Goal: Task Accomplishment & Management: Manage account settings

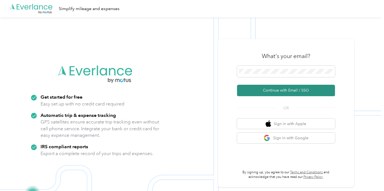
click at [264, 91] on button "Continue with Email / SSO" at bounding box center [286, 90] width 98 height 11
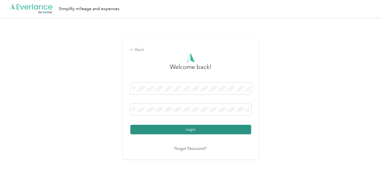
click at [190, 128] on button "Login" at bounding box center [190, 130] width 121 height 10
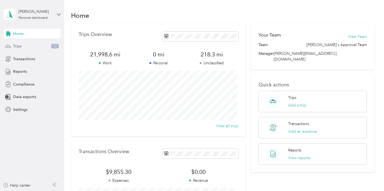
click at [29, 46] on div "Trips 12" at bounding box center [32, 46] width 57 height 10
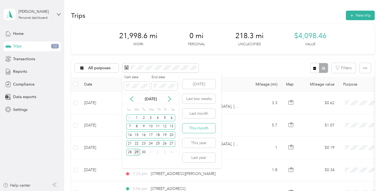
click at [192, 127] on button "This month" at bounding box center [198, 128] width 33 height 10
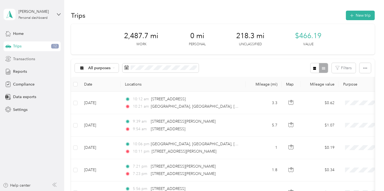
click at [25, 58] on span "Transactions" at bounding box center [24, 59] width 22 height 6
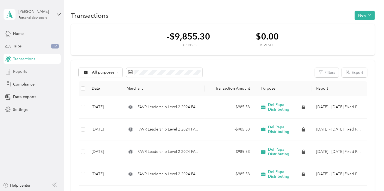
click at [21, 72] on span "Reports" at bounding box center [20, 72] width 14 height 6
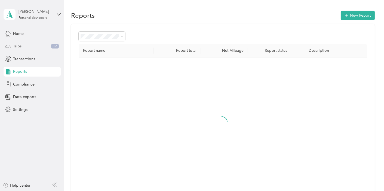
click at [23, 44] on div "Trips 12" at bounding box center [32, 46] width 57 height 10
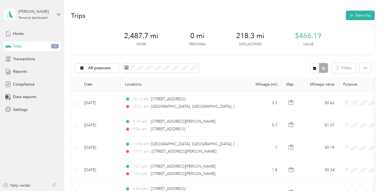
drag, startPoint x: 187, startPoint y: 107, endPoint x: 224, endPoint y: 7, distance: 105.7
click at [355, 15] on button "New trip" at bounding box center [360, 16] width 29 height 10
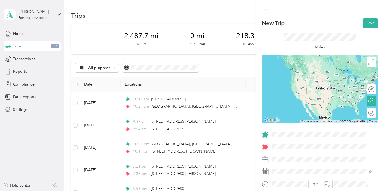
click at [298, 77] on span "[GEOGRAPHIC_DATA] Area [GEOGRAPHIC_DATA], [US_STATE], [GEOGRAPHIC_DATA]" at bounding box center [325, 77] width 87 height 14
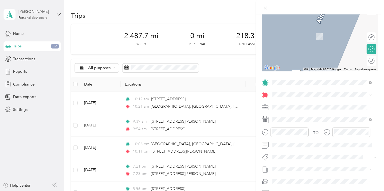
scroll to position [55, 0]
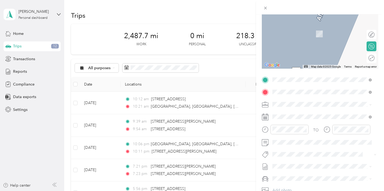
click at [290, 117] on span "[STREET_ADDRESS]" at bounding box center [299, 119] width 35 height 5
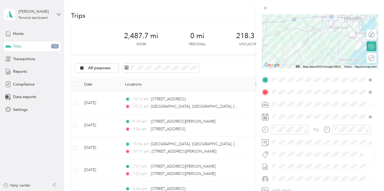
click at [288, 113] on span "Del Papa Distributing" at bounding box center [292, 113] width 36 height 5
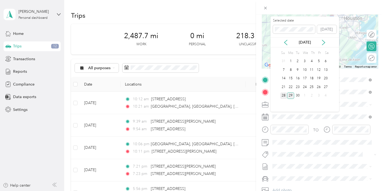
click at [282, 93] on div "28" at bounding box center [283, 95] width 7 height 7
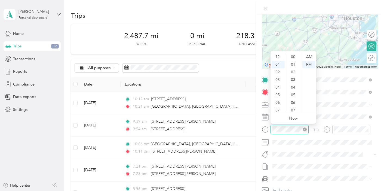
scroll to position [190, 0]
click at [277, 72] on div "03" at bounding box center [277, 72] width 13 height 8
click at [294, 61] on div "14" at bounding box center [293, 64] width 13 height 8
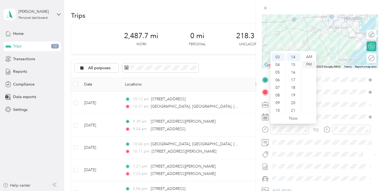
click at [310, 65] on div "PM" at bounding box center [308, 65] width 13 height 8
click at [376, 86] on form "New Trip Save This trip cannot be edited because it is either under review, app…" at bounding box center [320, 85] width 128 height 243
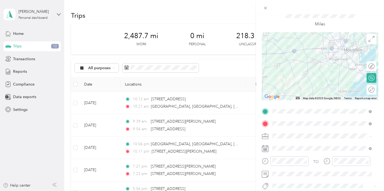
scroll to position [0, 0]
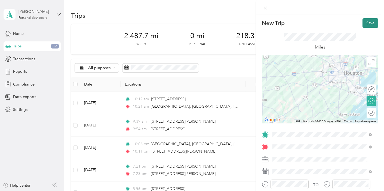
click at [364, 23] on button "Save" at bounding box center [370, 23] width 16 height 10
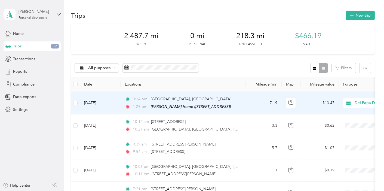
click at [119, 101] on td "[DATE]" at bounding box center [100, 103] width 41 height 23
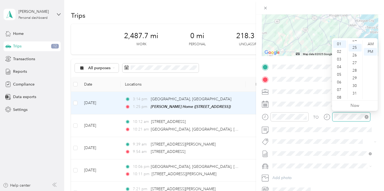
scroll to position [190, 0]
click at [340, 68] on div "04" at bounding box center [339, 67] width 13 height 8
click at [353, 50] on div "24" at bounding box center [354, 49] width 13 height 8
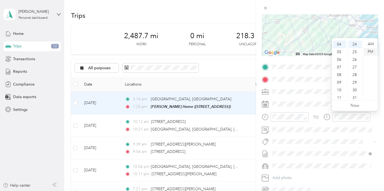
click at [371, 50] on div "PM" at bounding box center [370, 52] width 13 height 8
click at [378, 29] on form "Trip details Save This trip cannot be edited because it is either under review,…" at bounding box center [320, 72] width 128 height 243
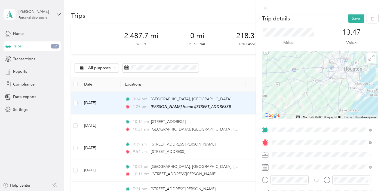
scroll to position [0, 0]
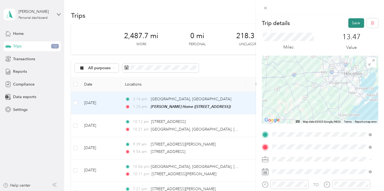
click at [350, 23] on button "Save" at bounding box center [356, 23] width 16 height 10
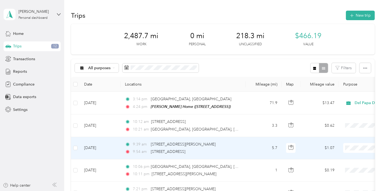
click at [340, 157] on span "Del Papa Distributing" at bounding box center [355, 157] width 50 height 6
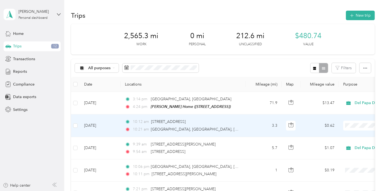
click at [344, 134] on span "Del Papa Distributing" at bounding box center [355, 135] width 50 height 6
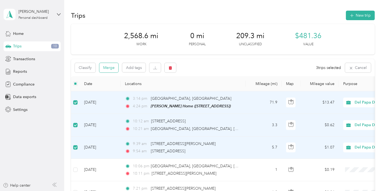
click at [108, 67] on button "Merge" at bounding box center [108, 68] width 19 height 10
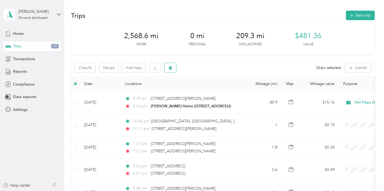
click at [169, 66] on icon "button" at bounding box center [170, 68] width 4 height 4
click at [207, 90] on button "Yes" at bounding box center [210, 90] width 11 height 9
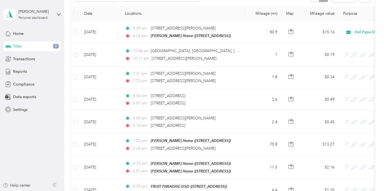
scroll to position [76, 0]
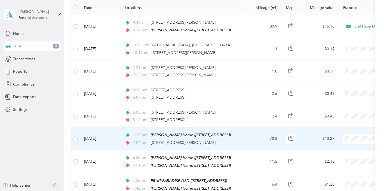
click at [341, 147] on span "Del Papa Distributing" at bounding box center [355, 148] width 50 height 6
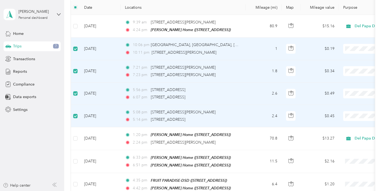
scroll to position [0, 0]
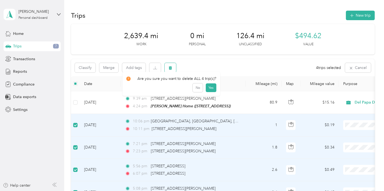
click at [171, 69] on icon "button" at bounding box center [170, 68] width 3 height 4
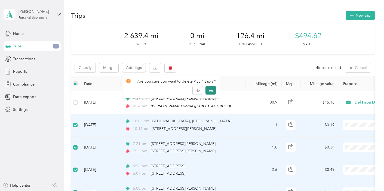
click at [210, 90] on button "Yes" at bounding box center [210, 90] width 11 height 9
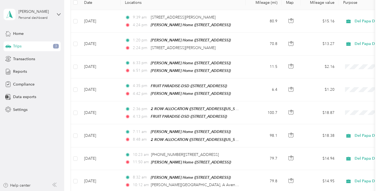
scroll to position [86, 0]
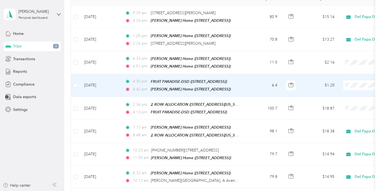
click at [157, 83] on div "4:35 pm FRUIT PARADISE-DSD ([STREET_ADDRESS]) 4:42 pm [PERSON_NAME] Home ([STRE…" at bounding box center [182, 85] width 114 height 14
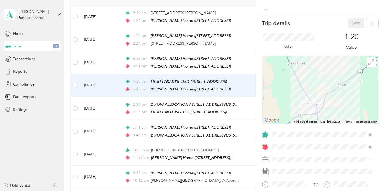
click at [75, 84] on div "Trip details Save This trip cannot be edited because it is either under review,…" at bounding box center [192, 95] width 384 height 191
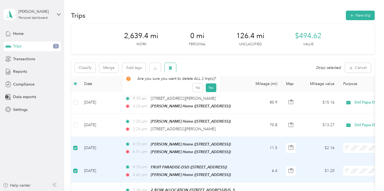
click at [170, 69] on icon "button" at bounding box center [170, 68] width 3 height 4
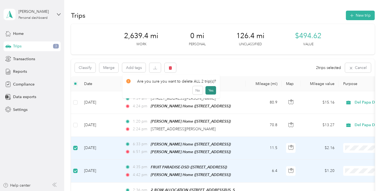
click at [207, 89] on button "Yes" at bounding box center [210, 90] width 11 height 9
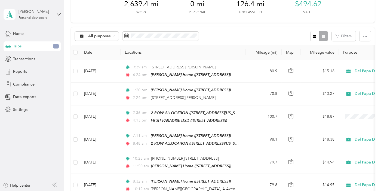
scroll to position [37, 0]
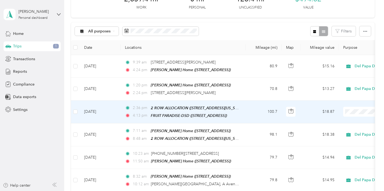
click at [343, 121] on li "Del Papa Distributing" at bounding box center [349, 119] width 67 height 10
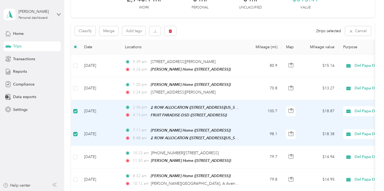
scroll to position [0, 0]
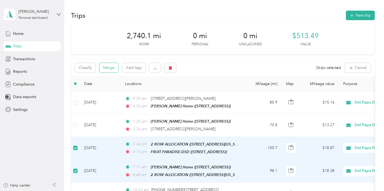
click at [109, 67] on button "Merge" at bounding box center [108, 68] width 19 height 10
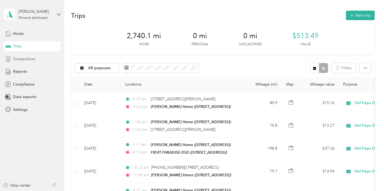
click at [21, 61] on span "Transactions" at bounding box center [24, 59] width 22 height 6
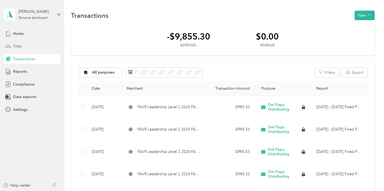
click at [16, 43] on div "Trips" at bounding box center [32, 46] width 57 height 10
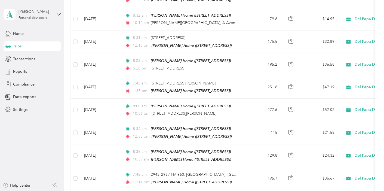
scroll to position [175, 0]
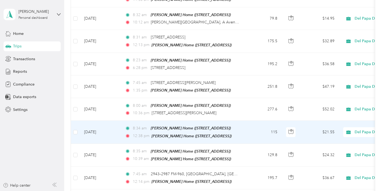
click at [92, 128] on td "[DATE]" at bounding box center [100, 131] width 41 height 23
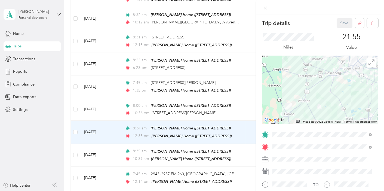
click at [74, 128] on div "Trip details Save This trip cannot be edited because it is either under review,…" at bounding box center [192, 95] width 384 height 191
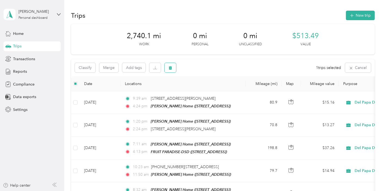
click at [170, 68] on icon "button" at bounding box center [170, 68] width 3 height 4
click at [208, 91] on button "Yes" at bounding box center [210, 90] width 11 height 9
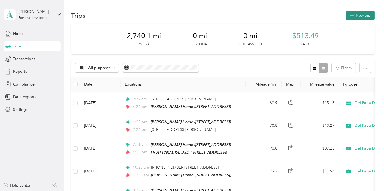
click at [356, 14] on button "New trip" at bounding box center [360, 16] width 29 height 10
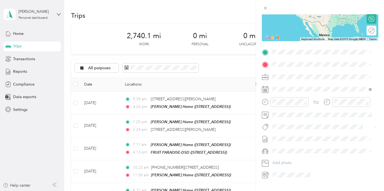
scroll to position [82, 0]
click at [301, 77] on span "[STREET_ADDRESS]" at bounding box center [299, 79] width 35 height 5
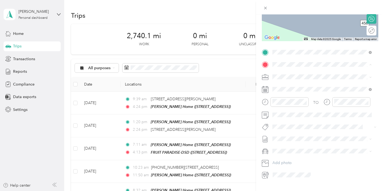
click at [375, 73] on form "New Trip Save This trip cannot be edited because it is either under review, app…" at bounding box center [320, 57] width 128 height 243
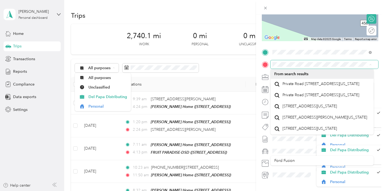
scroll to position [0, 0]
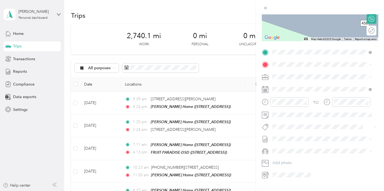
click at [300, 86] on span "Private Road [STREET_ADDRESS][US_STATE]" at bounding box center [320, 83] width 77 height 5
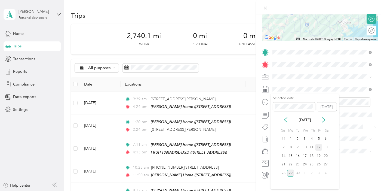
click at [318, 146] on div "12" at bounding box center [318, 147] width 7 height 7
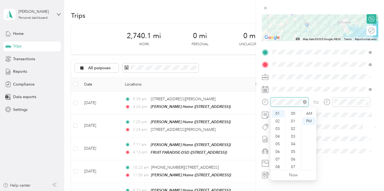
scroll to position [221, 0]
click at [277, 168] on div "08" at bounding box center [277, 167] width 13 height 8
click at [293, 151] on div "34" at bounding box center [293, 152] width 13 height 8
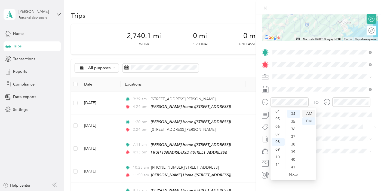
click at [308, 112] on div "AM" at bounding box center [308, 114] width 13 height 8
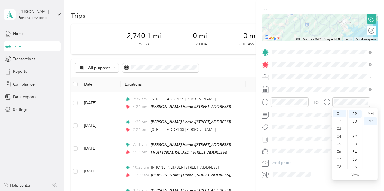
scroll to position [33, 0]
click at [339, 164] on div "11" at bounding box center [339, 165] width 13 height 8
click at [354, 112] on div "24" at bounding box center [354, 112] width 13 height 8
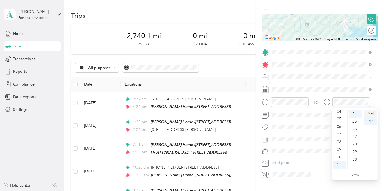
click at [369, 113] on div "AM" at bounding box center [370, 114] width 13 height 8
click at [376, 82] on form "New Trip Save This trip cannot be edited because it is either under review, app…" at bounding box center [320, 57] width 128 height 243
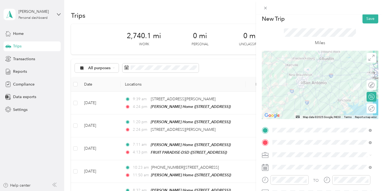
scroll to position [3, 0]
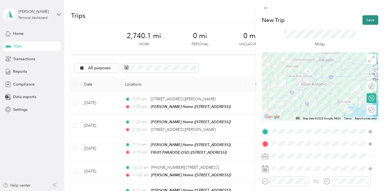
click at [364, 19] on button "Save" at bounding box center [370, 20] width 16 height 10
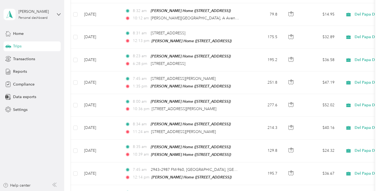
scroll to position [181, 0]
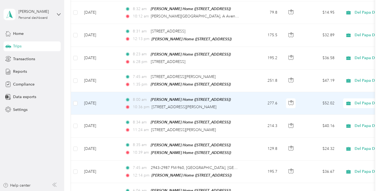
click at [111, 95] on td "[DATE]" at bounding box center [100, 103] width 41 height 23
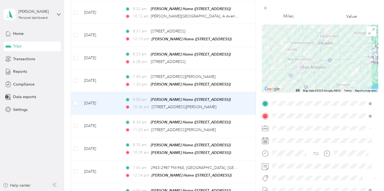
scroll to position [33, 0]
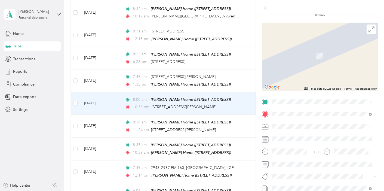
click at [297, 123] on span "Private Road [STREET_ADDRESS][US_STATE]" at bounding box center [320, 120] width 77 height 5
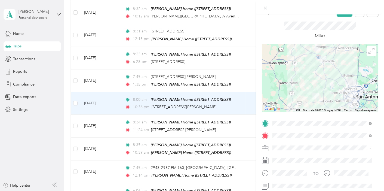
scroll to position [5, 0]
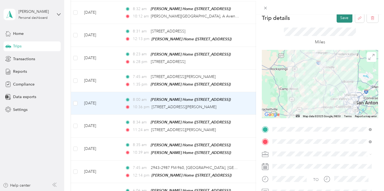
click at [340, 20] on button "Save" at bounding box center [344, 18] width 16 height 10
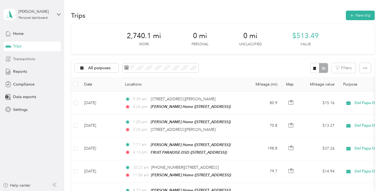
click at [22, 60] on span "Transactions" at bounding box center [24, 59] width 22 height 6
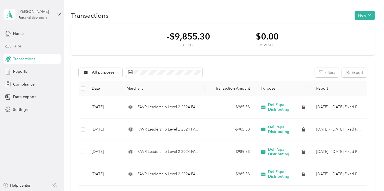
click at [19, 45] on span "Trips" at bounding box center [17, 46] width 8 height 6
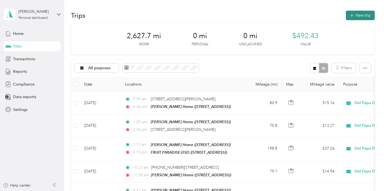
click at [354, 17] on button "New trip" at bounding box center [360, 16] width 29 height 10
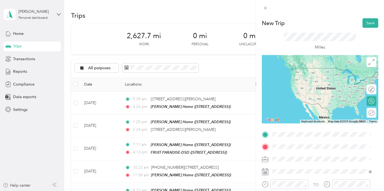
click at [302, 74] on span "[STREET_ADDRESS]" at bounding box center [299, 75] width 35 height 5
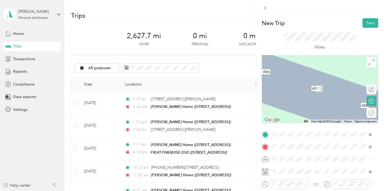
click at [305, 89] on div "Del Papa Distributing - South DC [STREET_ADDRESS]" at bounding box center [323, 85] width 82 height 11
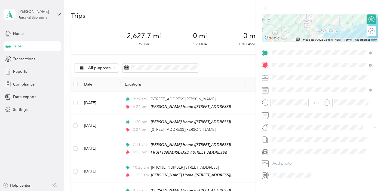
scroll to position [84, 0]
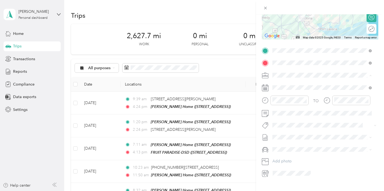
click at [290, 84] on span "Del Papa Distributing" at bounding box center [292, 84] width 36 height 5
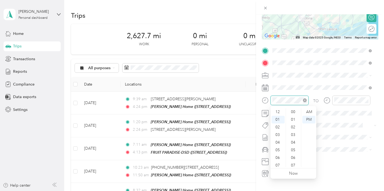
scroll to position [8, 0]
click at [279, 151] on div "06" at bounding box center [277, 150] width 13 height 8
click at [279, 132] on div "07" at bounding box center [277, 133] width 13 height 8
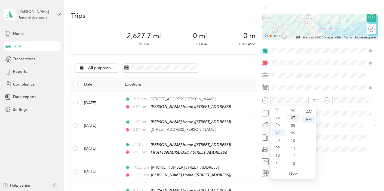
click at [295, 117] on div "07" at bounding box center [293, 118] width 13 height 8
click at [311, 111] on div "AM" at bounding box center [308, 112] width 13 height 8
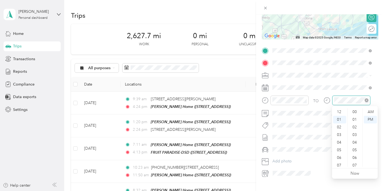
scroll to position [8, 0]
click at [340, 165] on div "08" at bounding box center [339, 165] width 13 height 8
click at [354, 154] on div "58" at bounding box center [354, 156] width 13 height 8
click at [369, 110] on div "AM" at bounding box center [370, 112] width 13 height 8
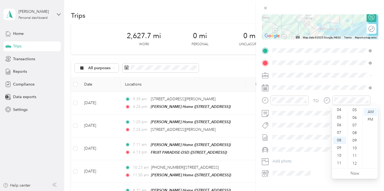
scroll to position [35, 0]
click at [355, 114] on div "05" at bounding box center [354, 115] width 13 height 8
click at [370, 111] on div "AM" at bounding box center [370, 112] width 13 height 8
click at [377, 89] on form "New Trip Save This trip cannot be edited because it is either under review, app…" at bounding box center [320, 55] width 128 height 243
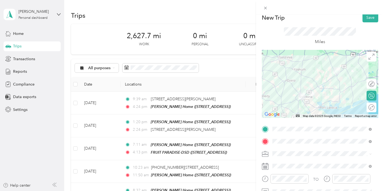
scroll to position [0, 0]
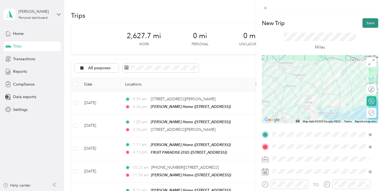
click at [365, 22] on button "Save" at bounding box center [370, 23] width 16 height 10
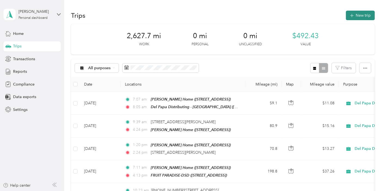
click at [357, 14] on button "New trip" at bounding box center [360, 16] width 29 height 10
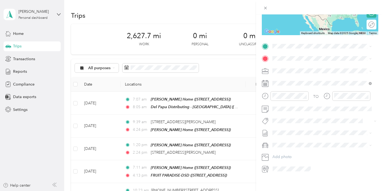
scroll to position [88, 0]
click at [297, 71] on span "[STREET_ADDRESS]" at bounding box center [299, 73] width 35 height 5
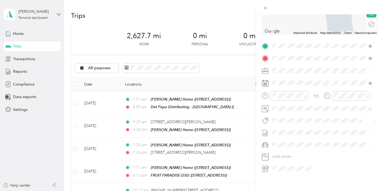
click at [294, 85] on span "[STREET_ADDRESS]" at bounding box center [299, 85] width 35 height 5
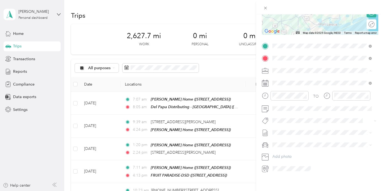
click at [289, 79] on span "Del Papa Distributing" at bounding box center [292, 80] width 36 height 5
click at [278, 107] on div "12" at bounding box center [277, 107] width 13 height 8
click at [294, 131] on div "15" at bounding box center [293, 131] width 13 height 8
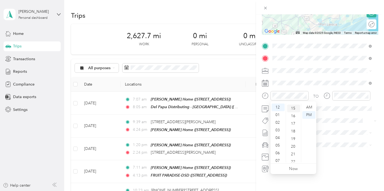
scroll to position [114, 0]
click at [309, 116] on div "PM" at bounding box center [308, 115] width 13 height 8
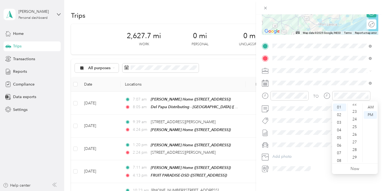
scroll to position [157, 0]
click at [355, 118] on div "22" at bounding box center [354, 118] width 13 height 8
click at [370, 116] on div "PM" at bounding box center [370, 115] width 13 height 8
click at [375, 78] on form "New Trip Save This trip cannot be edited because it is either under review, app…" at bounding box center [320, 51] width 128 height 243
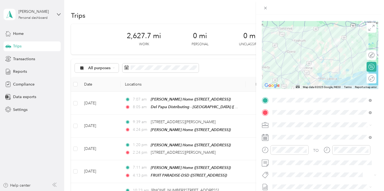
scroll to position [0, 0]
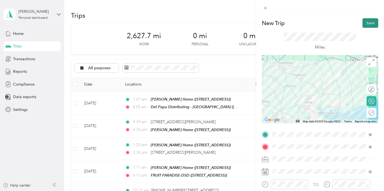
click at [366, 24] on button "Save" at bounding box center [370, 23] width 16 height 10
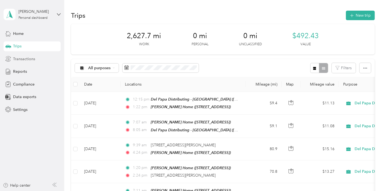
click at [18, 57] on span "Transactions" at bounding box center [24, 59] width 22 height 6
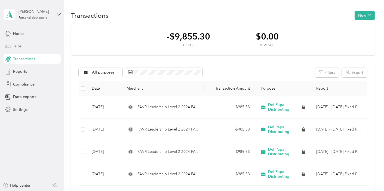
click at [18, 47] on span "Trips" at bounding box center [17, 46] width 8 height 6
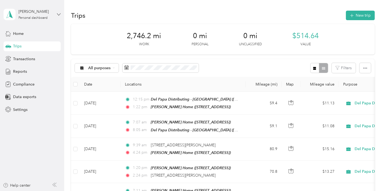
click at [59, 14] on icon at bounding box center [59, 15] width 4 height 4
click at [23, 45] on div "Log out" at bounding box center [18, 45] width 21 height 6
